Goal: Task Accomplishment & Management: Use online tool/utility

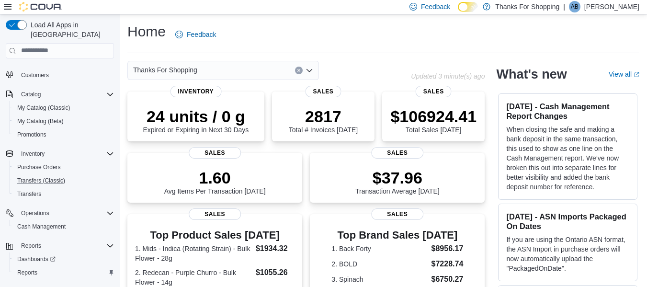
scroll to position [38, 0]
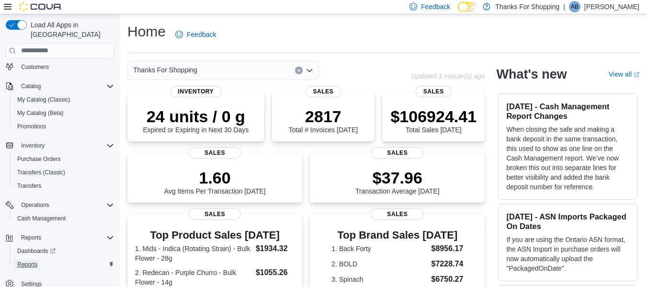
click at [31, 260] on span "Reports" at bounding box center [27, 264] width 20 height 8
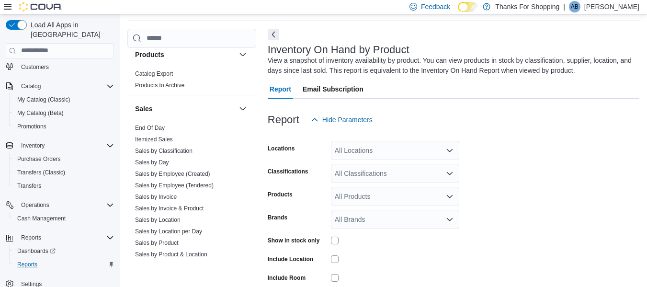
scroll to position [458, 0]
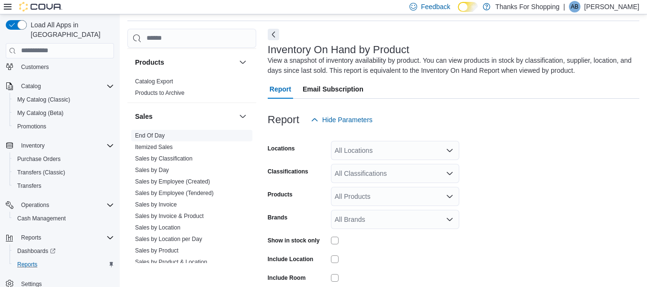
click at [157, 139] on span "End Of Day" at bounding box center [191, 135] width 121 height 11
click at [160, 133] on link "End Of Day" at bounding box center [150, 135] width 30 height 7
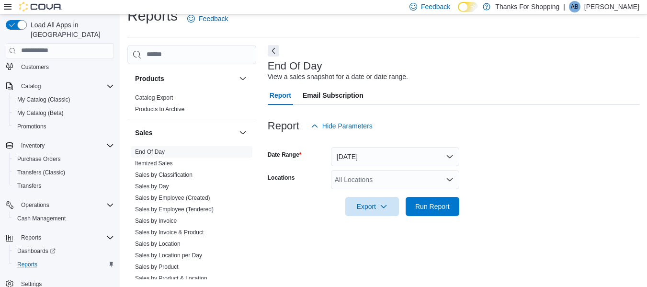
click at [395, 177] on div "All Locations" at bounding box center [395, 179] width 128 height 19
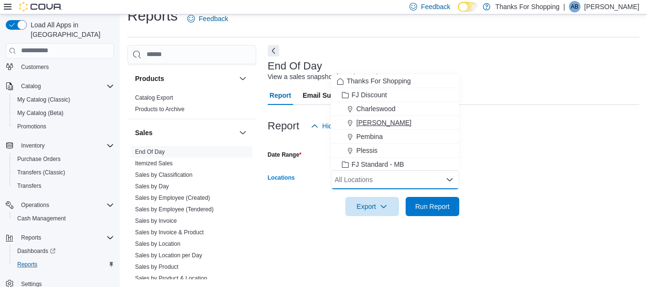
scroll to position [144, 0]
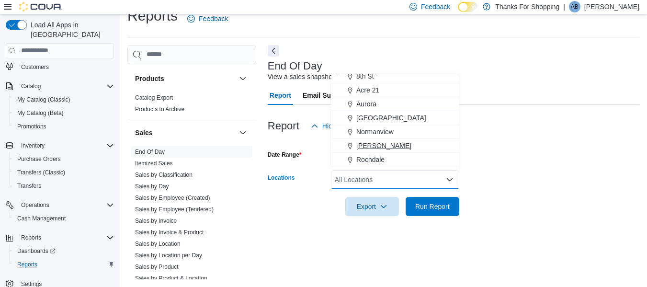
click at [360, 145] on span "[PERSON_NAME]" at bounding box center [383, 146] width 55 height 10
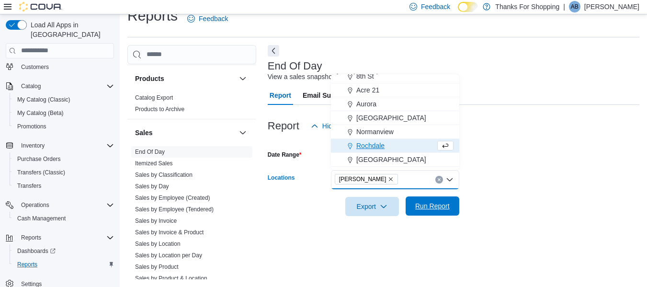
click at [415, 207] on span "Run Report" at bounding box center [432, 206] width 34 height 10
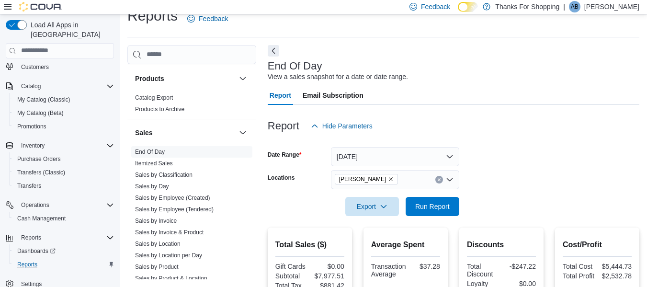
click at [399, 205] on div "Export" at bounding box center [374, 206] width 58 height 19
click at [380, 201] on span "Export" at bounding box center [372, 205] width 42 height 19
click at [367, 241] on span "Export to Pdf" at bounding box center [373, 245] width 43 height 8
